Goal: Check status: Check status

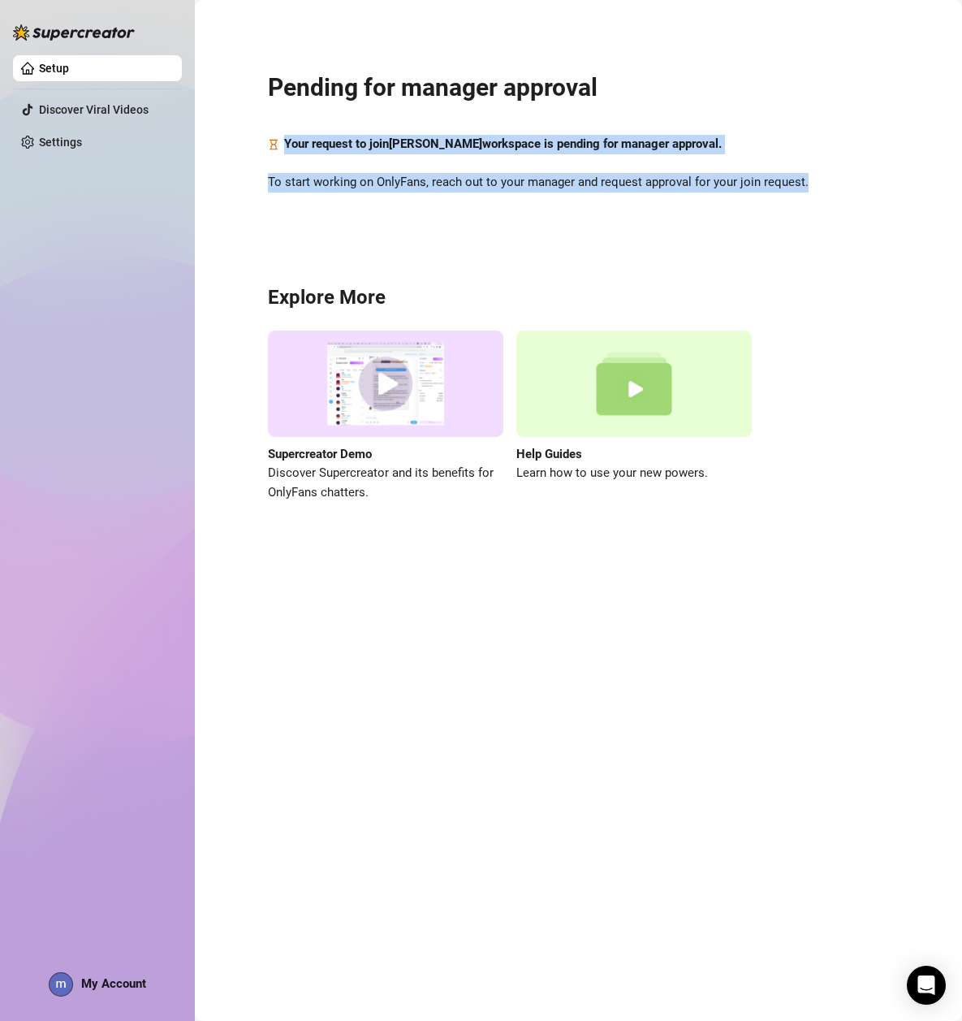
drag, startPoint x: 285, startPoint y: 142, endPoint x: 842, endPoint y: 210, distance: 561.2
click at [842, 210] on div "Pending for manager approval Your request to join metzger joey workspace is pen…" at bounding box center [578, 276] width 735 height 531
drag, startPoint x: 842, startPoint y: 210, endPoint x: 581, endPoint y: 179, distance: 263.3
click at [581, 179] on span "To start working on OnlyFans, reach out to your manager and request approval fo…" at bounding box center [578, 182] width 621 height 19
